Goal: Information Seeking & Learning: Learn about a topic

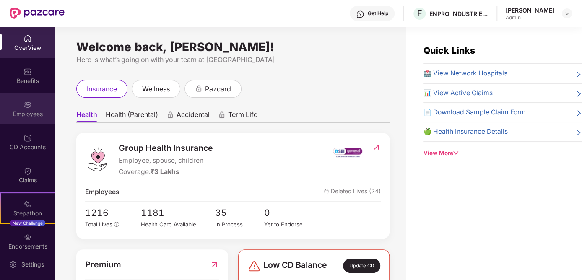
click at [26, 110] on div "Employees" at bounding box center [27, 114] width 55 height 8
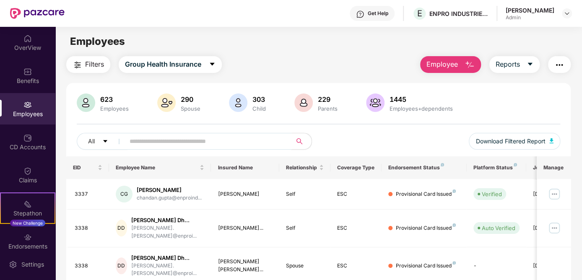
click at [172, 139] on input "text" at bounding box center [205, 141] width 151 height 13
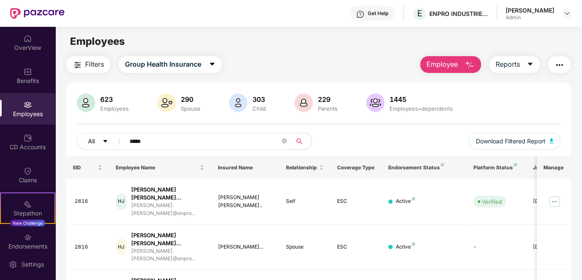
drag, startPoint x: 150, startPoint y: 143, endPoint x: 94, endPoint y: 136, distance: 56.2
click at [94, 136] on div "All *****" at bounding box center [198, 141] width 242 height 17
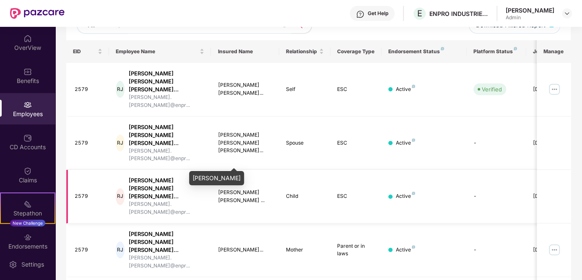
scroll to position [74, 0]
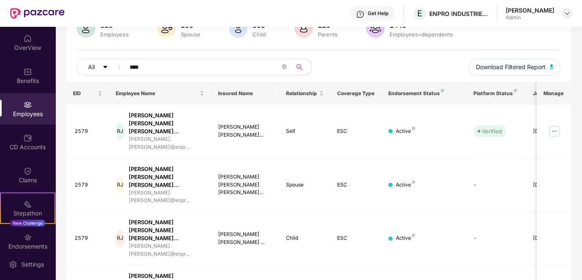
type input "****"
click at [568, 13] on img at bounding box center [567, 13] width 7 height 7
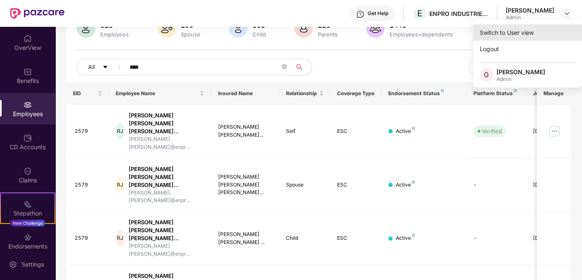
click at [512, 33] on div "Switch to User view" at bounding box center [527, 32] width 109 height 16
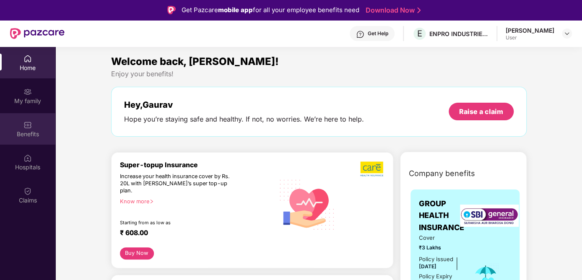
click at [30, 131] on div "Benefits" at bounding box center [27, 134] width 55 height 8
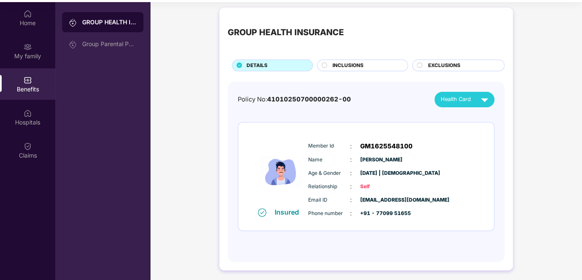
scroll to position [47, 0]
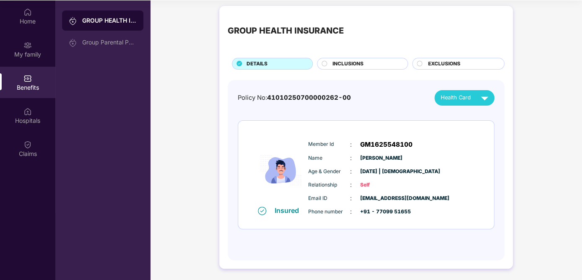
click at [349, 65] on span "INCLUSIONS" at bounding box center [348, 64] width 31 height 8
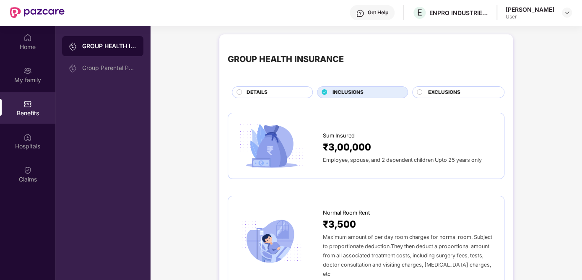
scroll to position [0, 0]
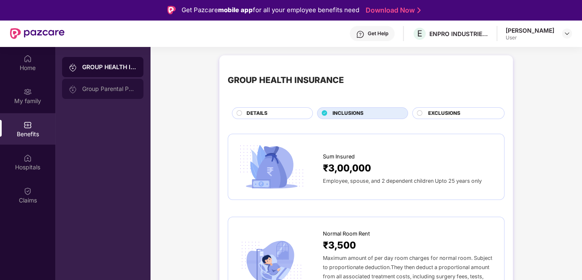
click at [102, 89] on div "Group Parental Policy" at bounding box center [109, 89] width 55 height 7
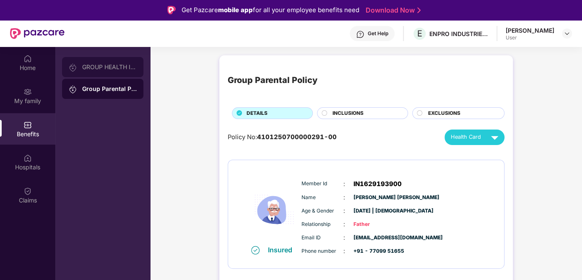
click at [96, 62] on div "GROUP HEALTH INSURANCE" at bounding box center [102, 67] width 81 height 20
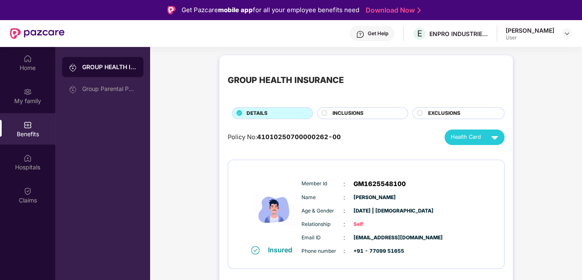
click at [354, 115] on span "INCLUSIONS" at bounding box center [348, 114] width 31 height 8
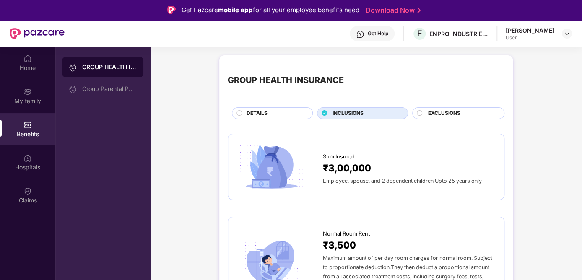
click at [424, 114] on div "EXCLUSIONS" at bounding box center [462, 114] width 76 height 9
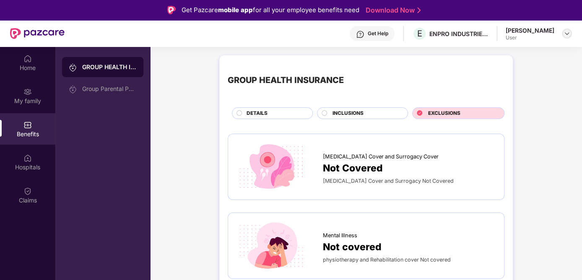
click at [568, 32] on img at bounding box center [567, 33] width 7 height 7
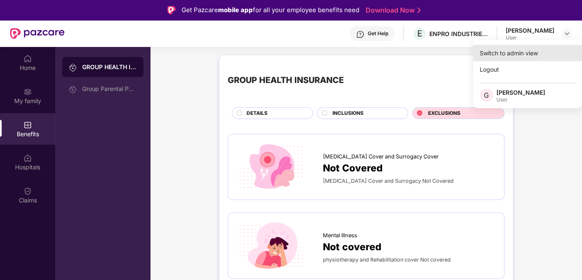
click at [524, 51] on div "Switch to admin view" at bounding box center [527, 53] width 109 height 16
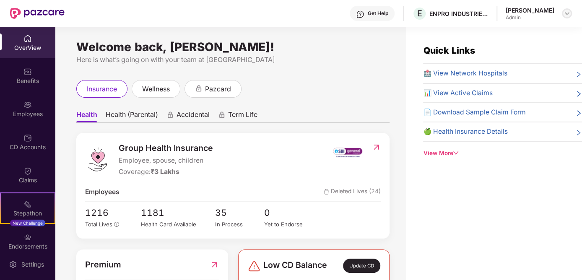
click at [567, 15] on img at bounding box center [567, 13] width 7 height 7
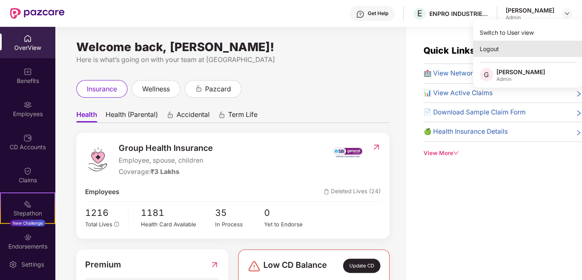
click at [496, 49] on div "Logout" at bounding box center [527, 49] width 109 height 16
